Goal: Task Accomplishment & Management: Manage account settings

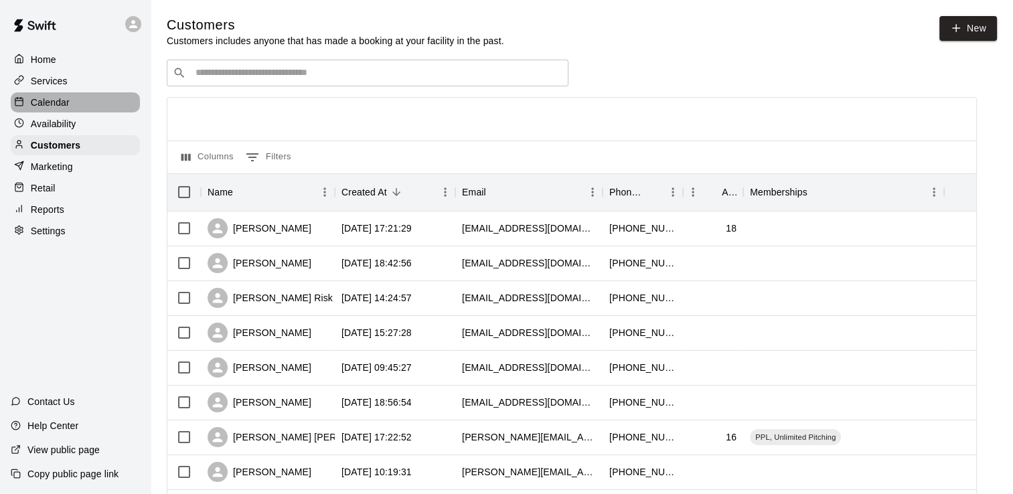
click at [53, 104] on p "Calendar" at bounding box center [50, 102] width 39 height 13
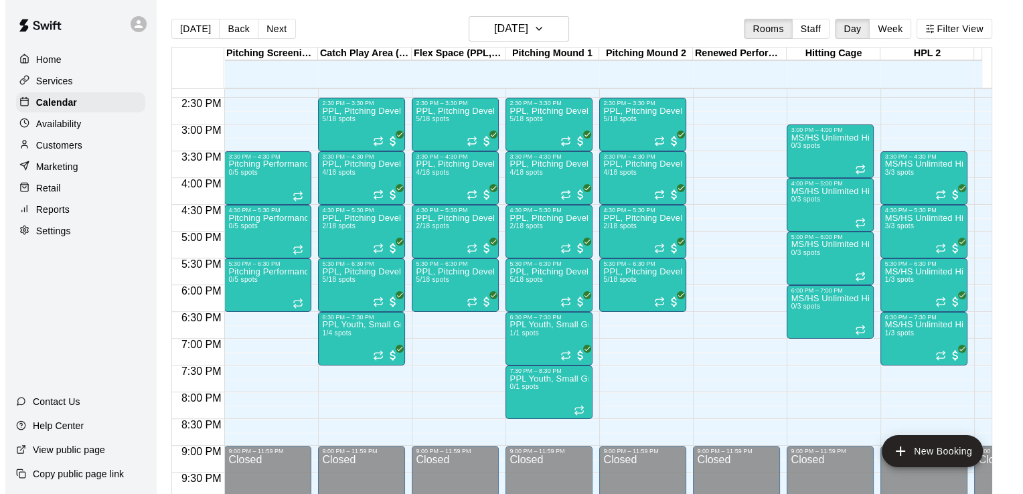
scroll to position [771, 0]
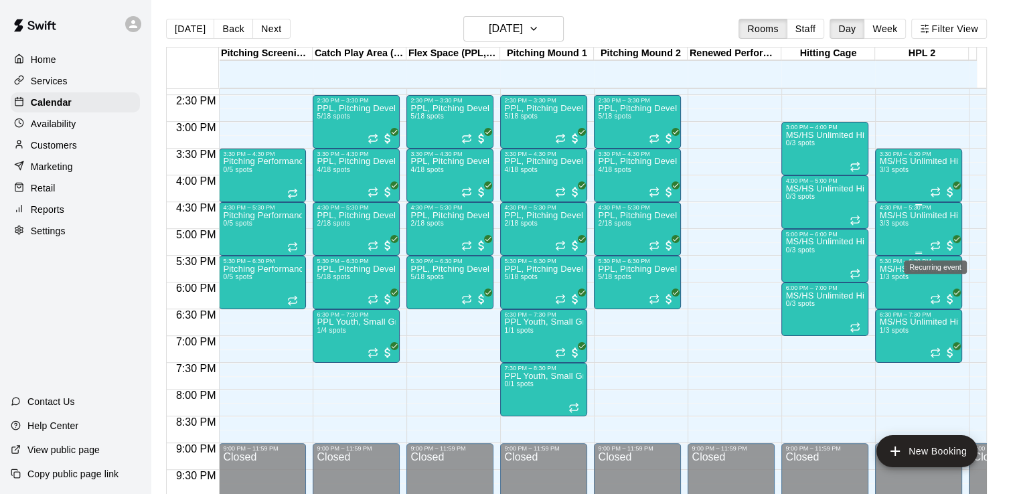
click at [935, 246] on icon "Recurring event" at bounding box center [935, 245] width 11 height 11
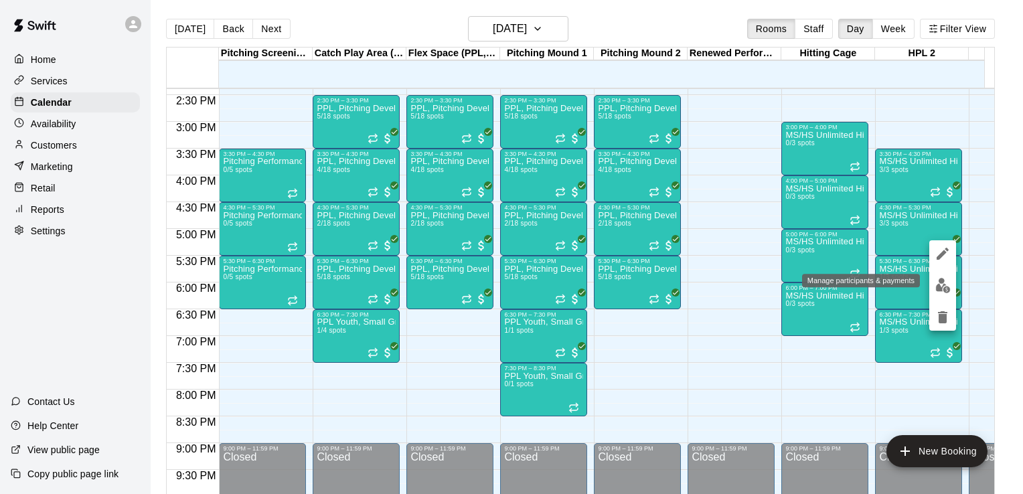
click at [942, 291] on img "edit" at bounding box center [942, 285] width 15 height 15
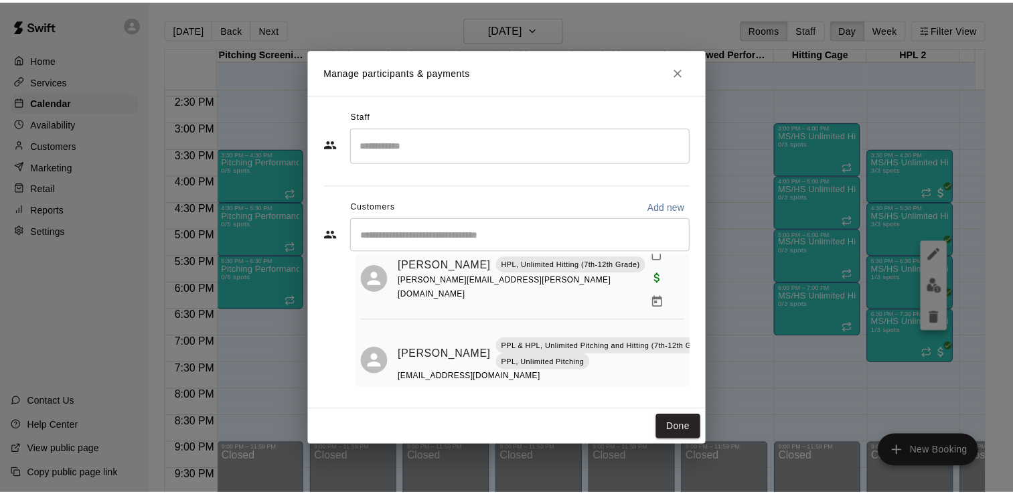
scroll to position [139, 0]
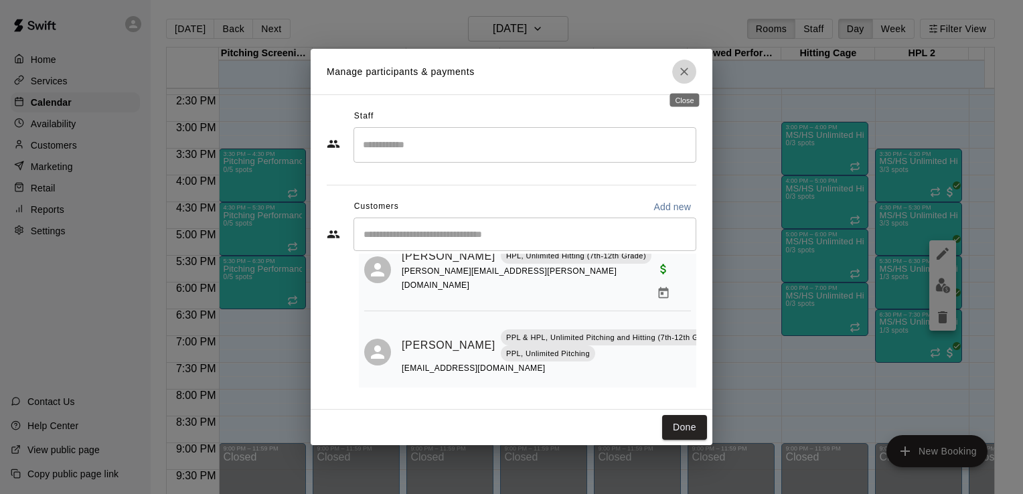
click at [680, 76] on icon "Close" at bounding box center [683, 71] width 13 height 13
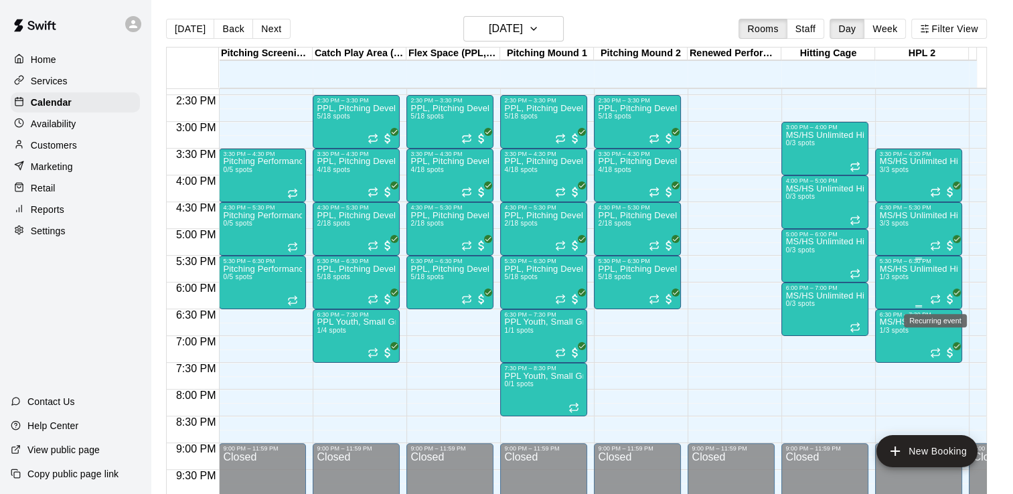
click at [935, 299] on icon "Recurring event" at bounding box center [935, 299] width 11 height 11
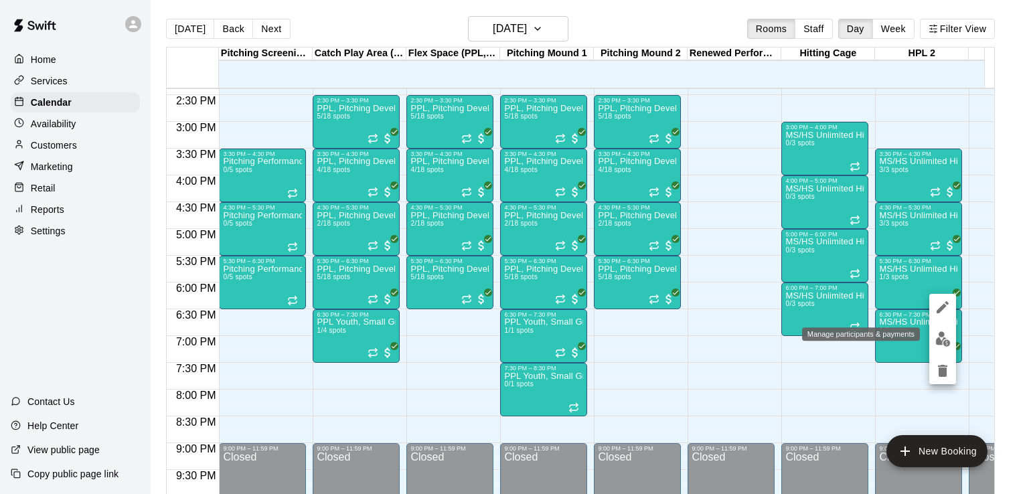
click at [945, 335] on img "edit" at bounding box center [942, 338] width 15 height 15
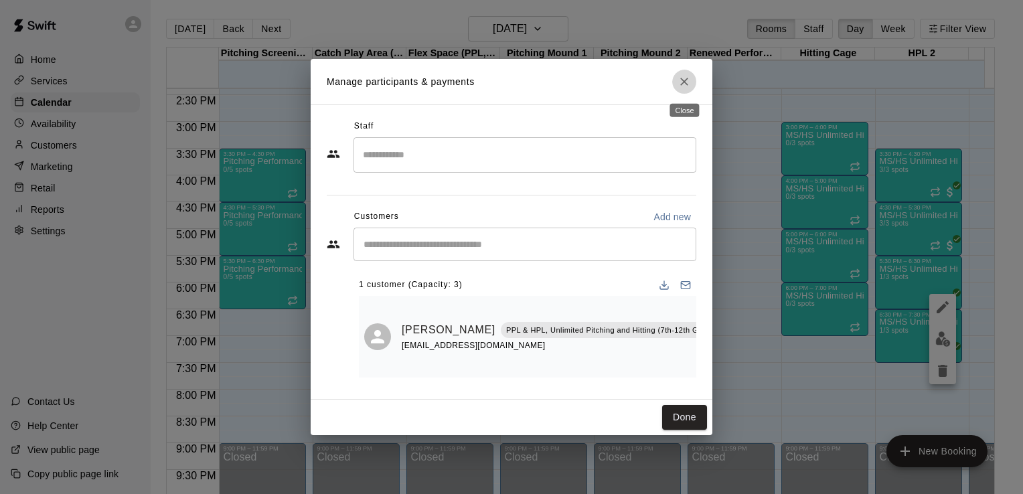
click at [683, 92] on button "Close" at bounding box center [684, 82] width 24 height 24
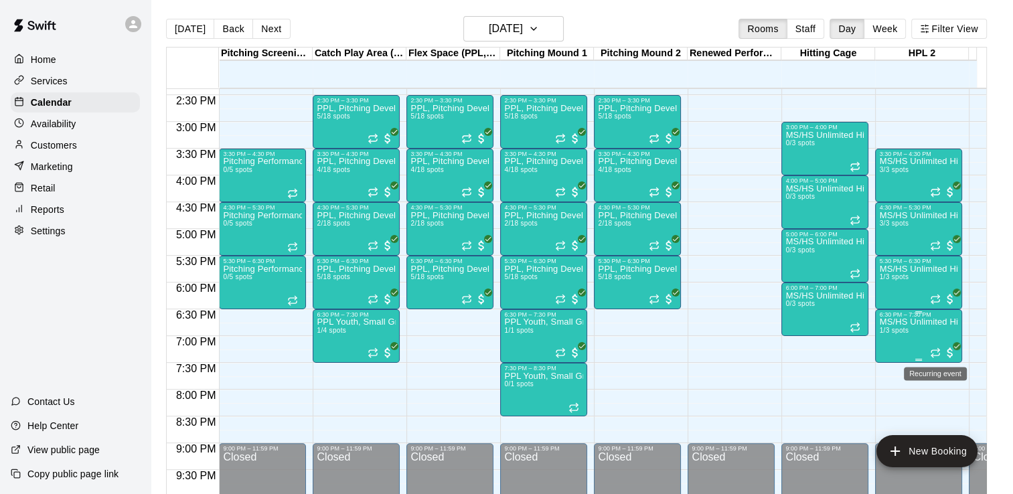
click at [934, 349] on icon "Recurring event" at bounding box center [935, 352] width 11 height 11
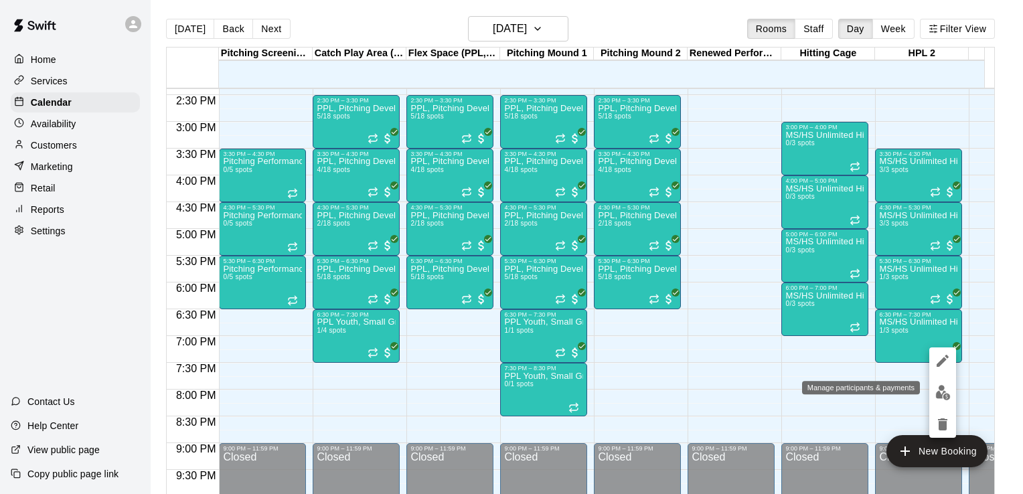
click at [943, 395] on img "edit" at bounding box center [942, 392] width 15 height 15
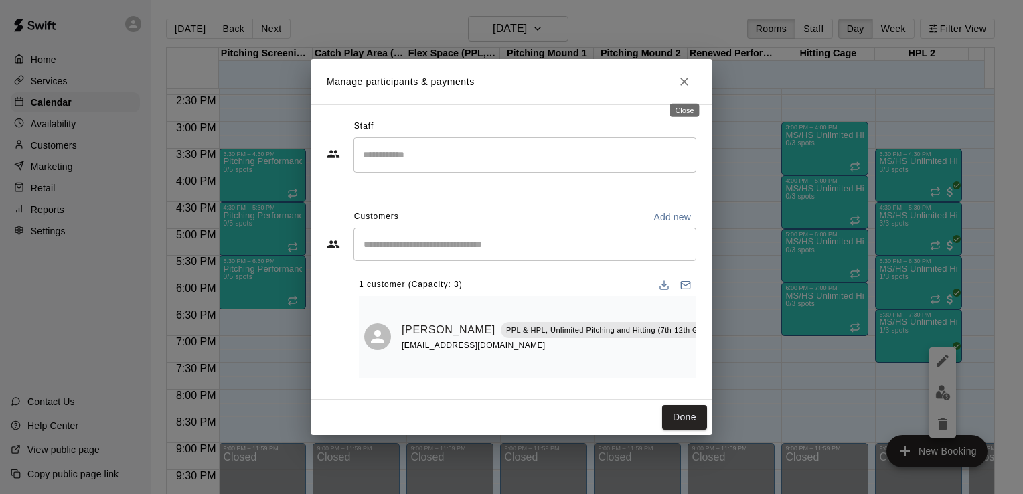
click at [685, 79] on icon "Close" at bounding box center [683, 81] width 13 height 13
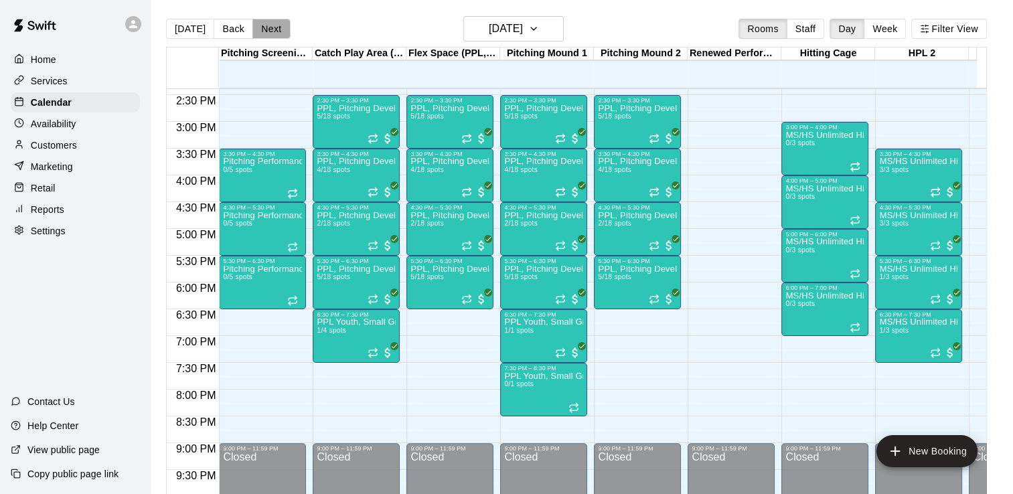
click at [270, 28] on button "Next" at bounding box center [270, 29] width 37 height 20
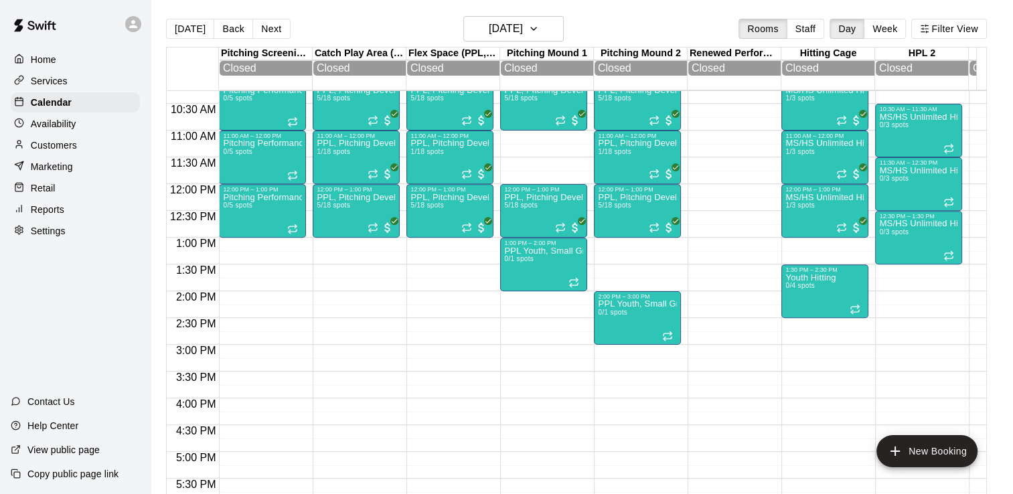
scroll to position [538, 0]
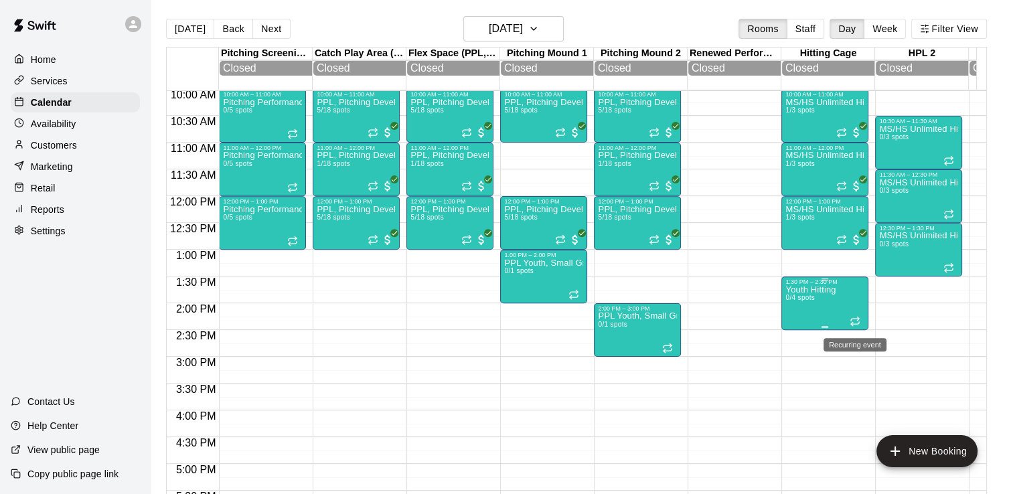
click at [851, 325] on icon "Recurring event" at bounding box center [852, 323] width 2 height 3
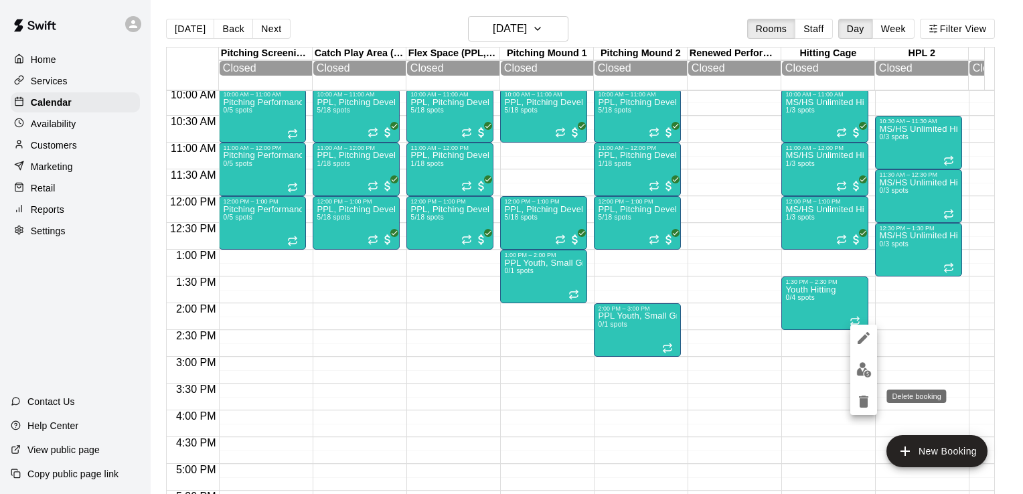
click at [862, 404] on icon "delete" at bounding box center [863, 402] width 9 height 12
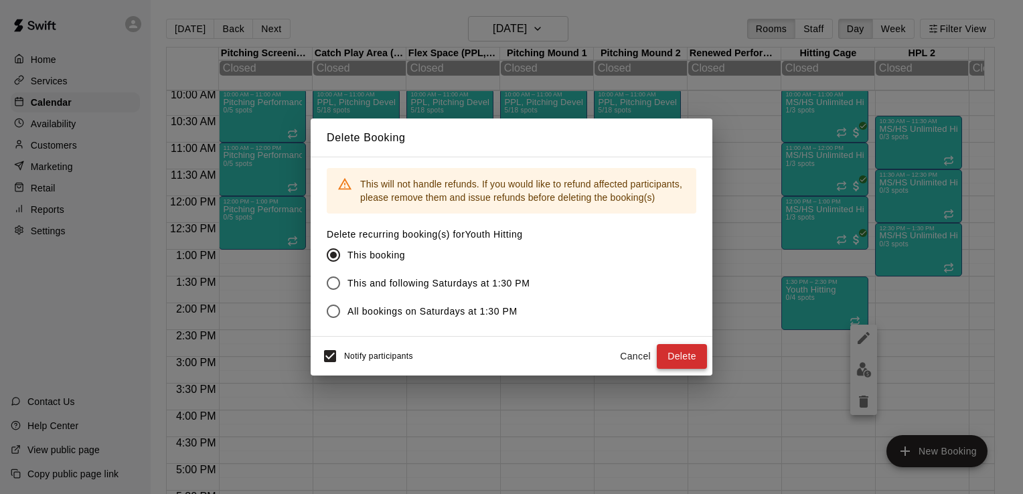
click at [683, 366] on button "Delete" at bounding box center [682, 356] width 50 height 25
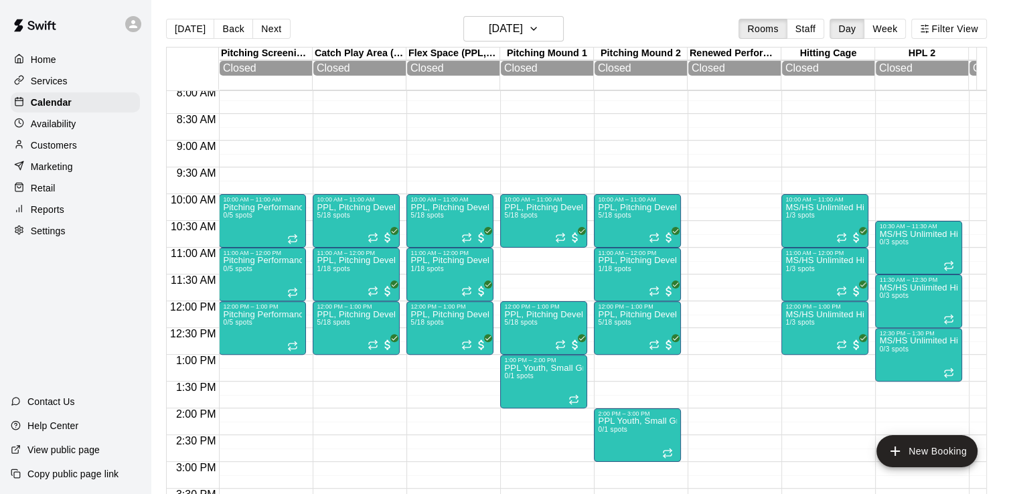
scroll to position [433, 0]
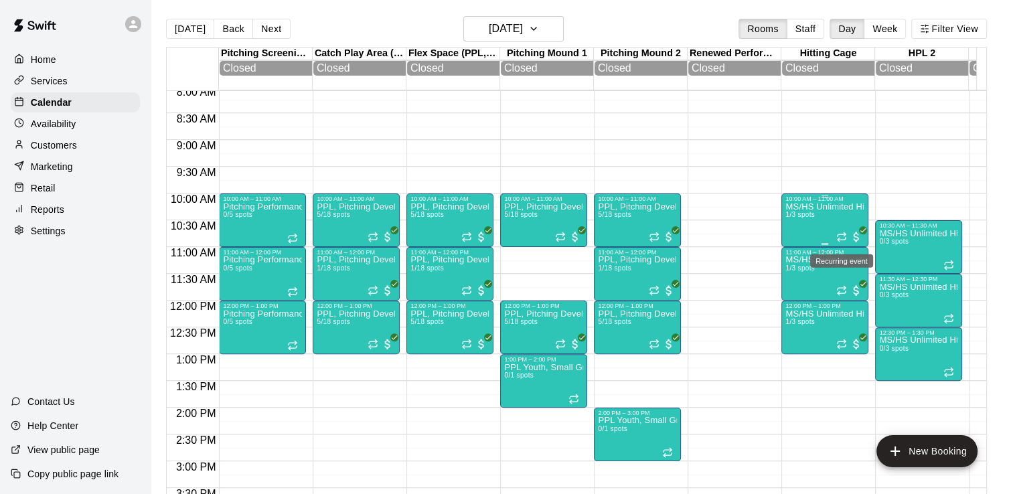
click at [840, 236] on icon "Recurring event" at bounding box center [841, 237] width 11 height 11
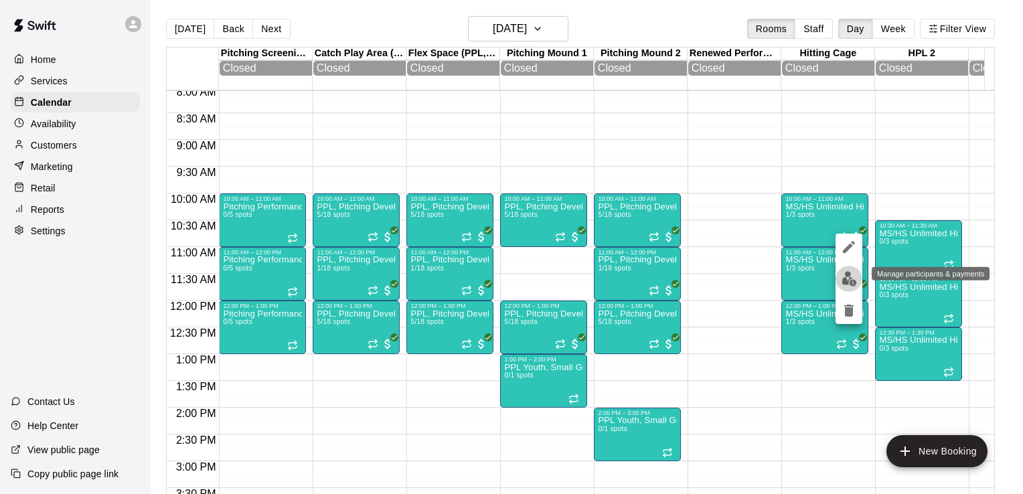
click at [848, 280] on img "edit" at bounding box center [848, 278] width 15 height 15
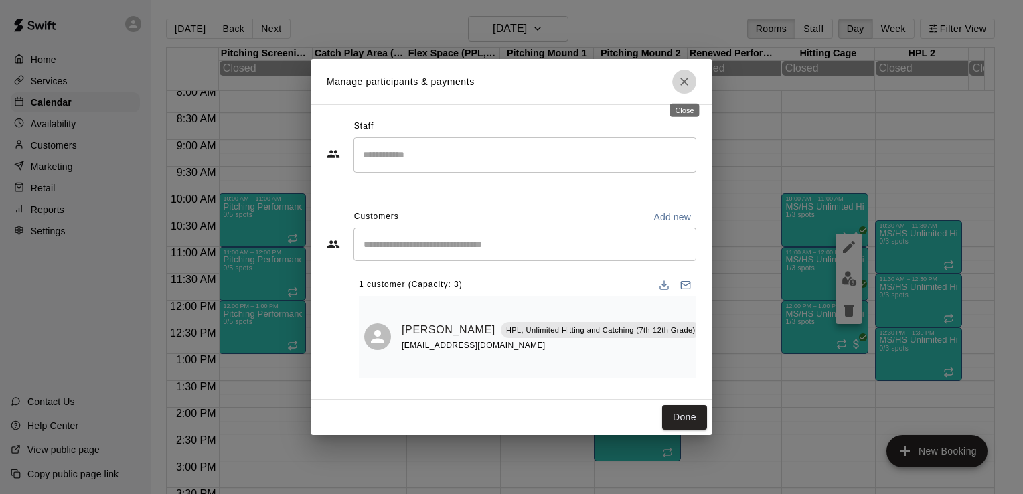
click at [680, 78] on icon "Close" at bounding box center [683, 81] width 13 height 13
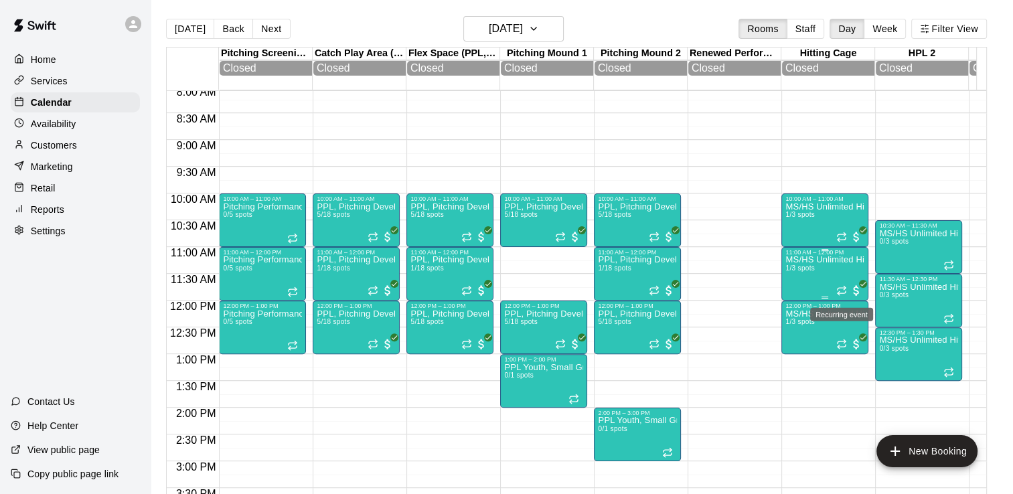
click at [843, 293] on icon "Recurring event" at bounding box center [841, 290] width 11 height 11
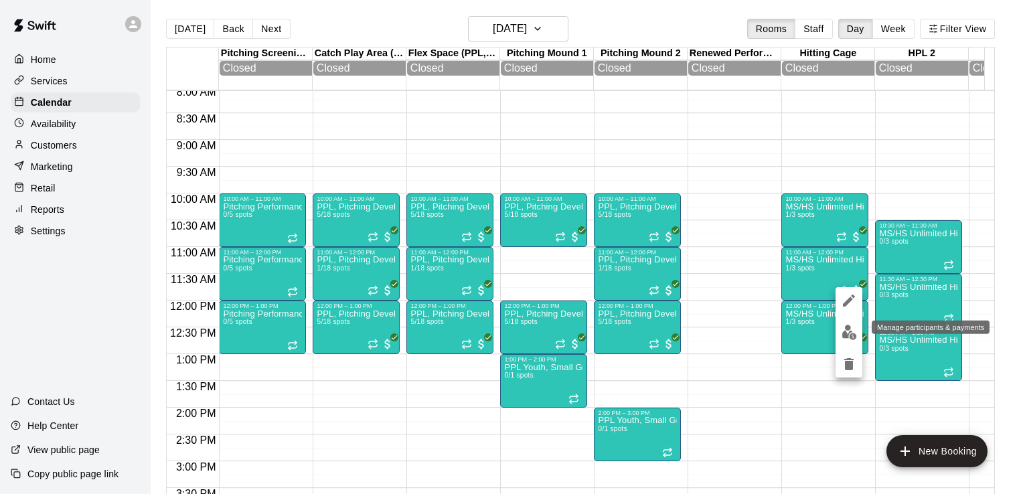
click at [854, 331] on img "edit" at bounding box center [848, 332] width 15 height 15
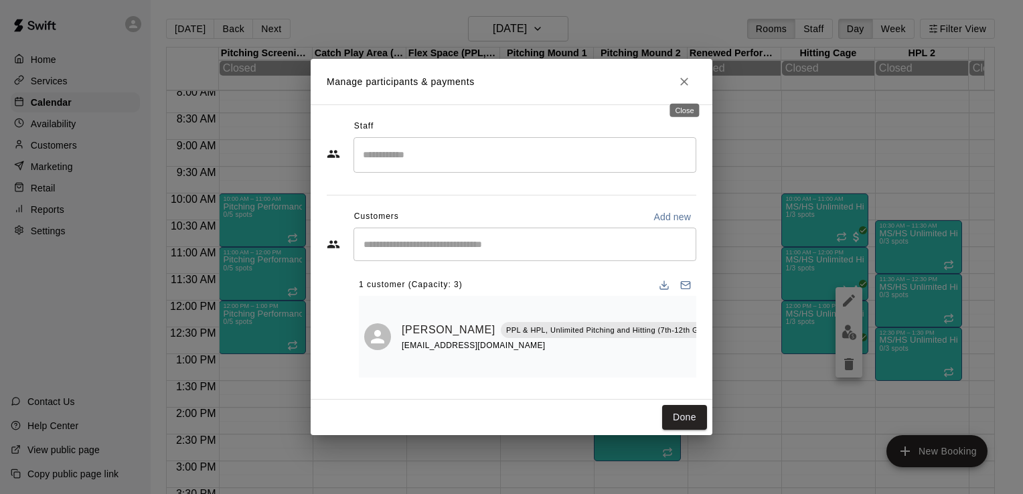
click at [681, 89] on button "Close" at bounding box center [684, 82] width 24 height 24
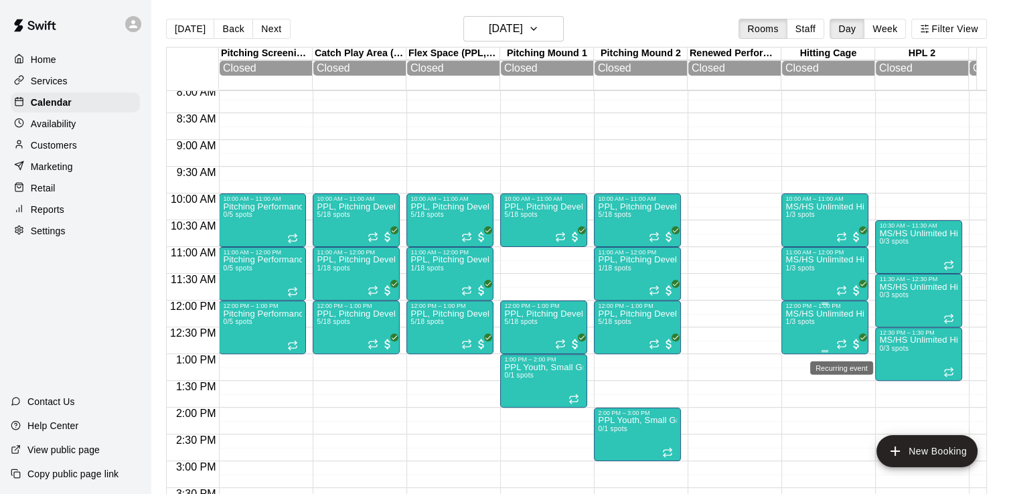
click at [844, 347] on icon "Recurring event" at bounding box center [841, 346] width 8 height 2
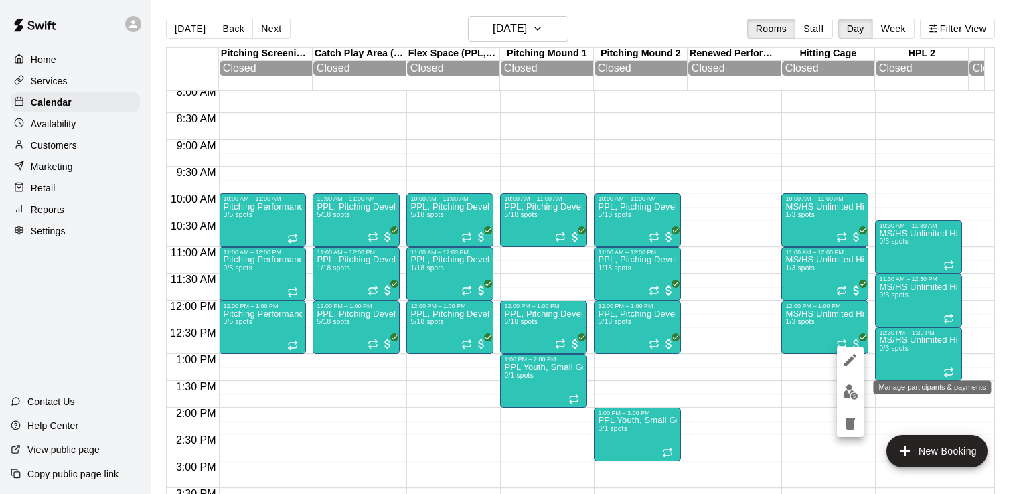
click at [851, 385] on img "edit" at bounding box center [850, 391] width 15 height 15
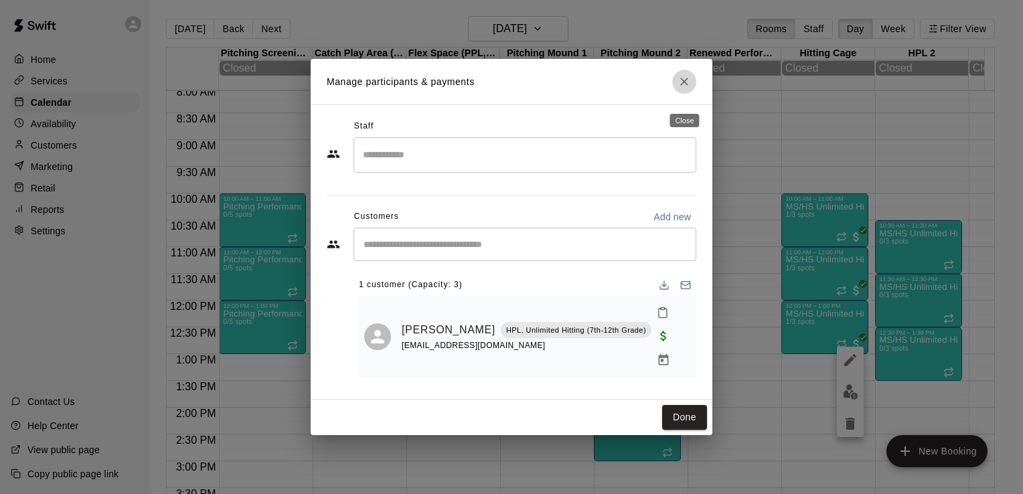
click at [686, 94] on button "Close" at bounding box center [684, 82] width 24 height 24
